Goal: Navigation & Orientation: Find specific page/section

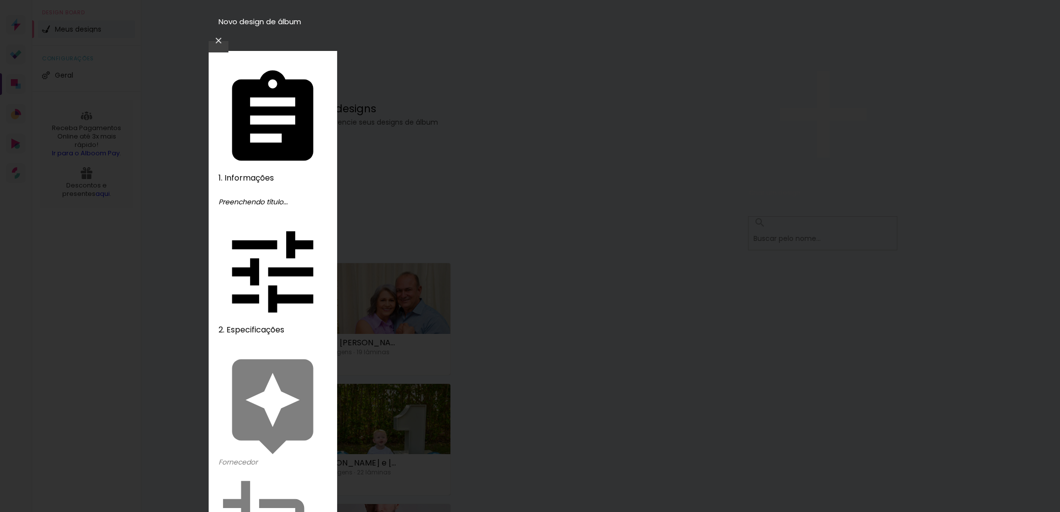
click at [225, 36] on iron-icon at bounding box center [219, 41] width 12 height 10
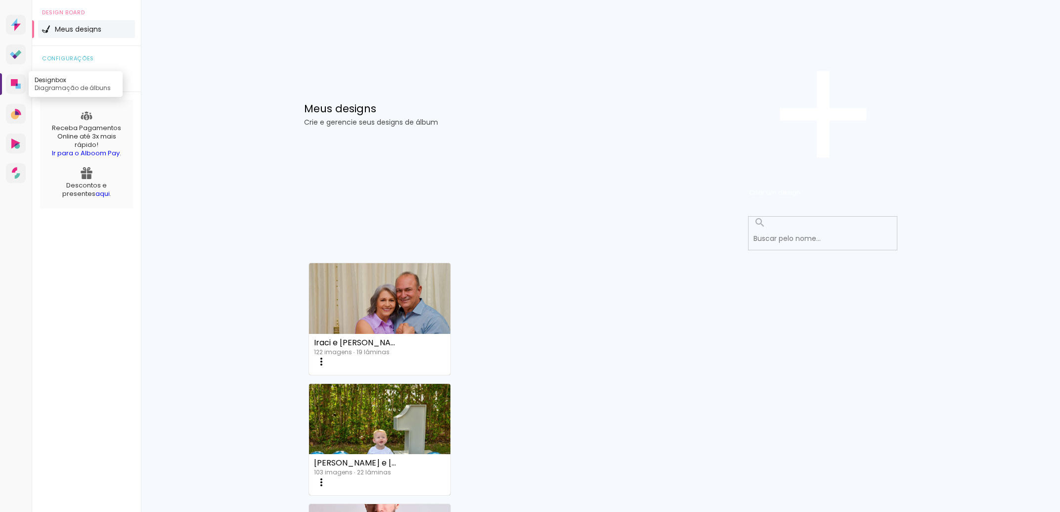
click at [12, 94] on link "Designbox Diagramação de álbuns" at bounding box center [16, 84] width 20 height 20
click at [18, 64] on link "Proof Sistema de seleção e venda de fotos" at bounding box center [16, 55] width 20 height 20
